Goal: Information Seeking & Learning: Learn about a topic

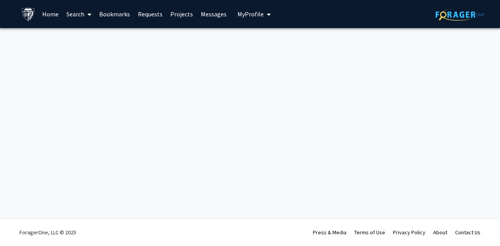
click at [56, 20] on link "Home" at bounding box center [50, 13] width 24 height 27
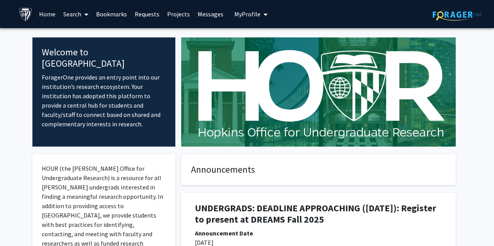
click at [177, 18] on link "Projects" at bounding box center [178, 13] width 30 height 27
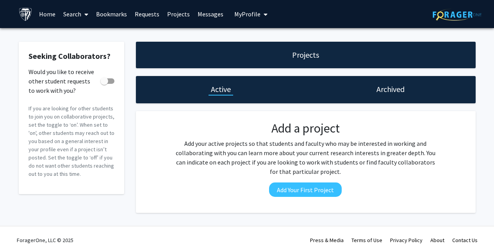
click at [84, 14] on span at bounding box center [84, 14] width 7 height 27
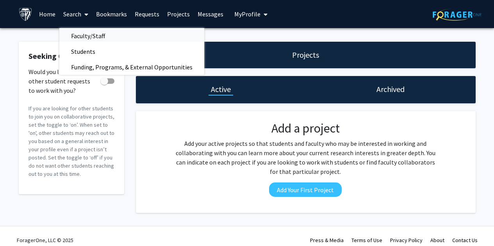
click at [93, 36] on span "Faculty/Staff" at bounding box center [87, 36] width 57 height 16
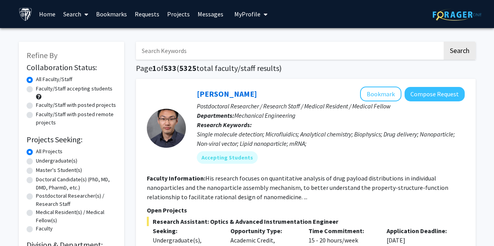
click at [218, 52] on input "Search Keywords" at bounding box center [289, 51] width 307 height 18
type input "genetics"
click at [444, 42] on button "Search" at bounding box center [460, 51] width 32 height 18
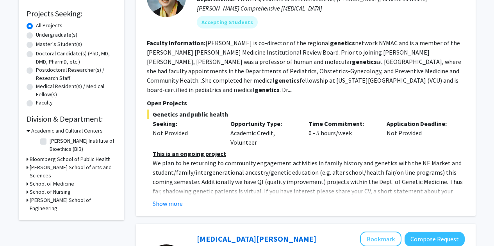
scroll to position [126, 0]
click at [168, 200] on button "Show more" at bounding box center [168, 204] width 30 height 9
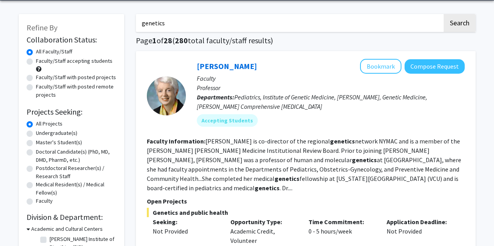
scroll to position [0, 0]
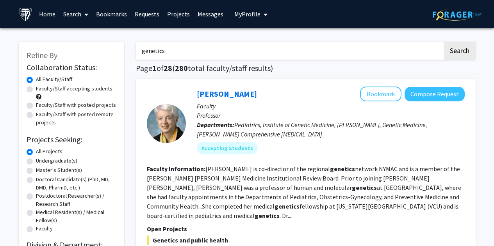
click at [84, 19] on span at bounding box center [84, 14] width 7 height 27
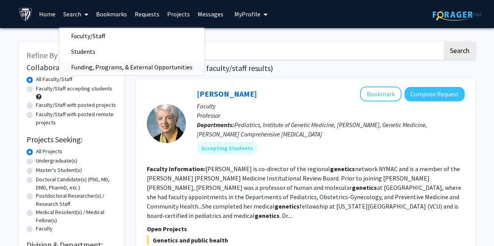
click at [159, 69] on span "Funding, Programs, & External Opportunities" at bounding box center [131, 67] width 145 height 16
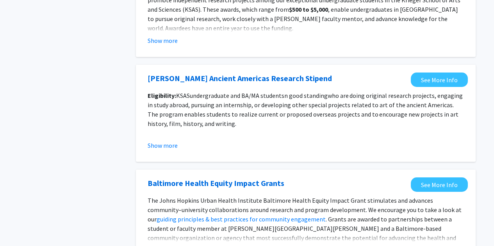
scroll to position [919, 0]
